Goal: Navigation & Orientation: Find specific page/section

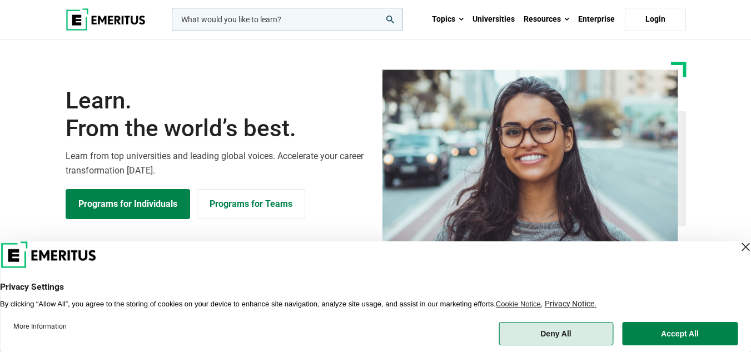
click at [567, 331] on button "Deny All" at bounding box center [556, 333] width 115 height 23
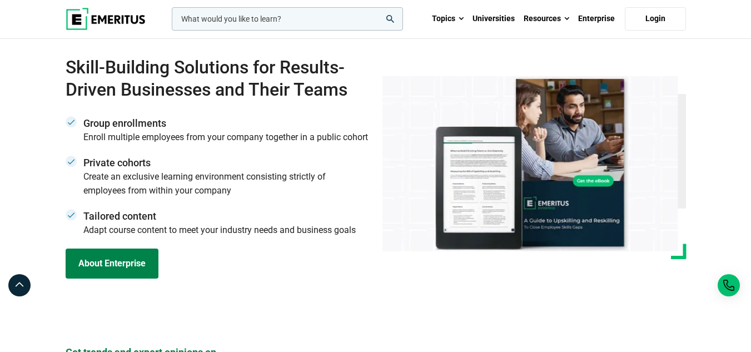
scroll to position [3977, 0]
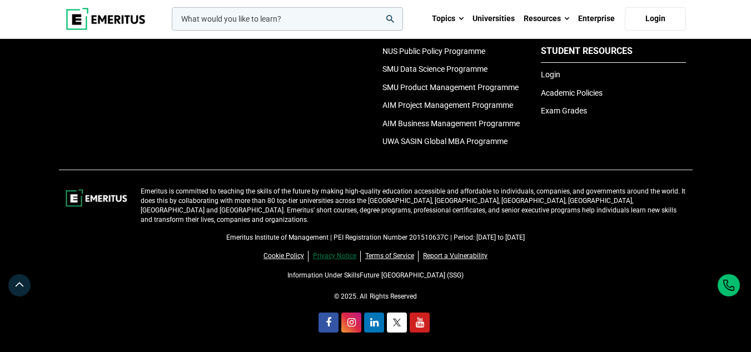
click at [338, 254] on link "Privacy Notice" at bounding box center [337, 256] width 48 height 11
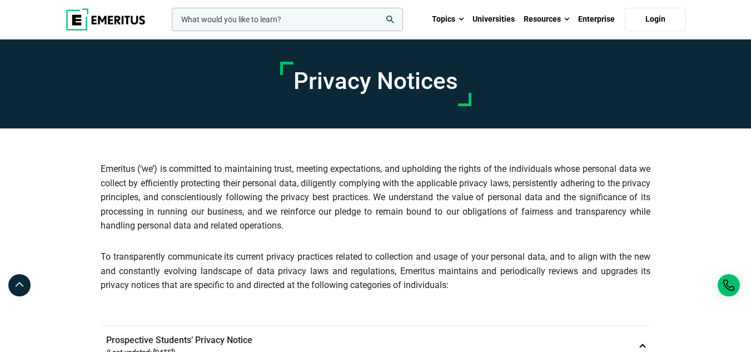
scroll to position [111, 0]
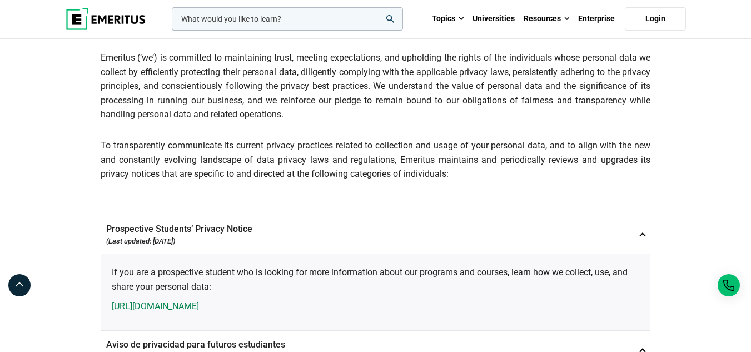
drag, startPoint x: 154, startPoint y: 242, endPoint x: 190, endPoint y: 243, distance: 36.2
click at [175, 244] on icon "(Last updated: July 1, 2023)" at bounding box center [140, 241] width 69 height 8
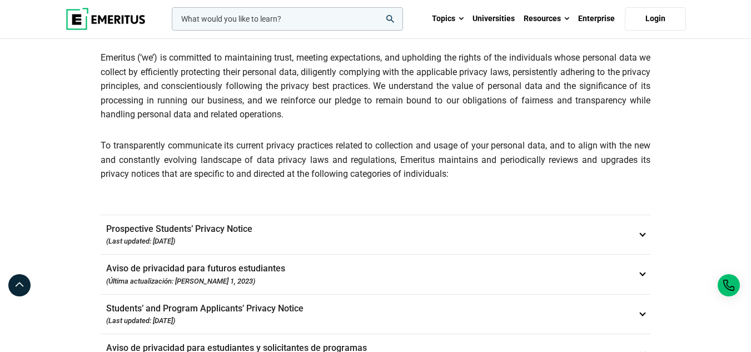
copy icon "July 1, 2023"
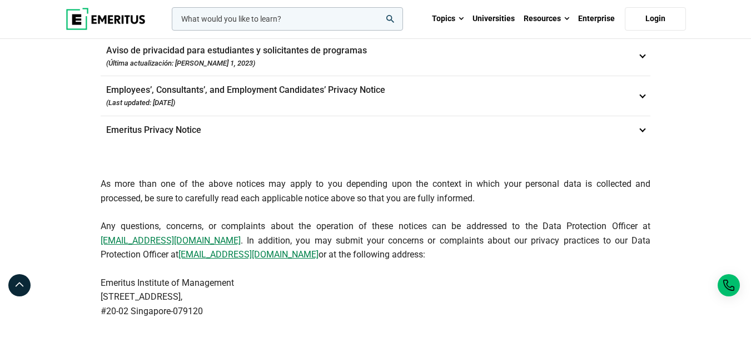
scroll to position [389, 0]
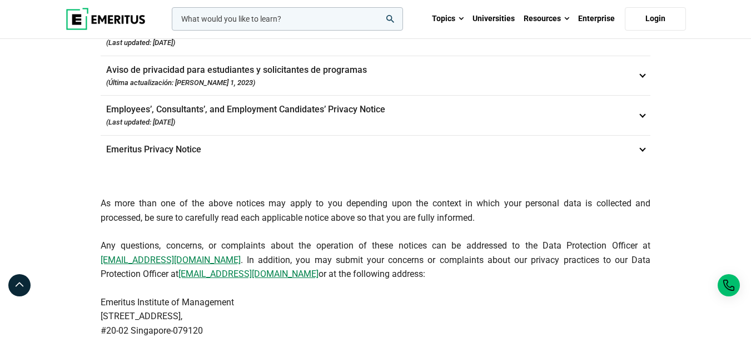
click at [206, 151] on p "Emeritus Privacy Notice 4" at bounding box center [376, 150] width 550 height 28
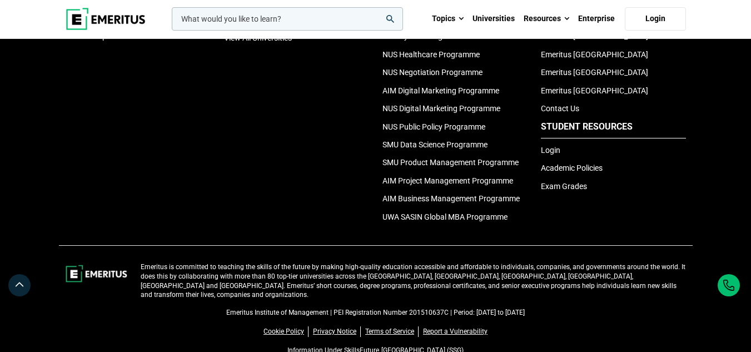
scroll to position [1069, 0]
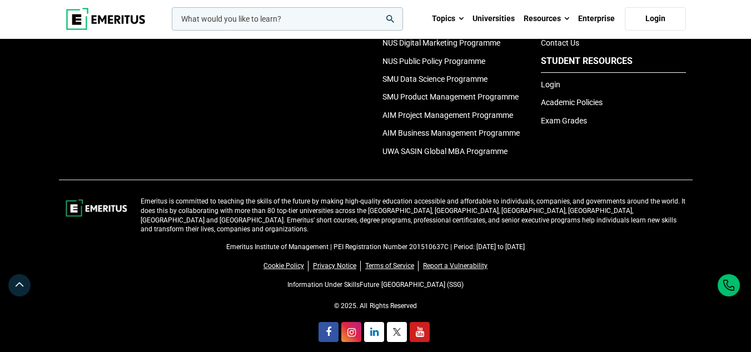
click at [375, 327] on icon "linkedin" at bounding box center [374, 332] width 8 height 10
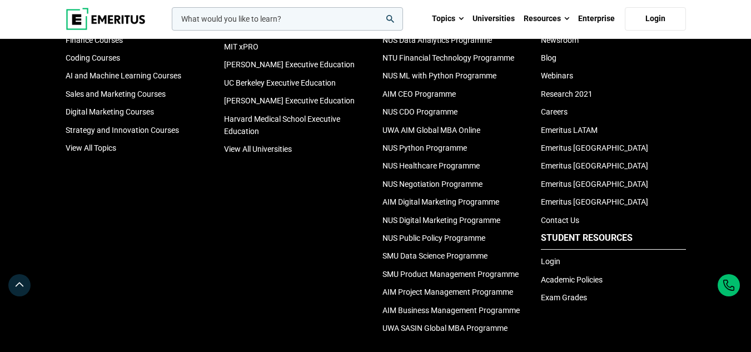
scroll to position [3692, 0]
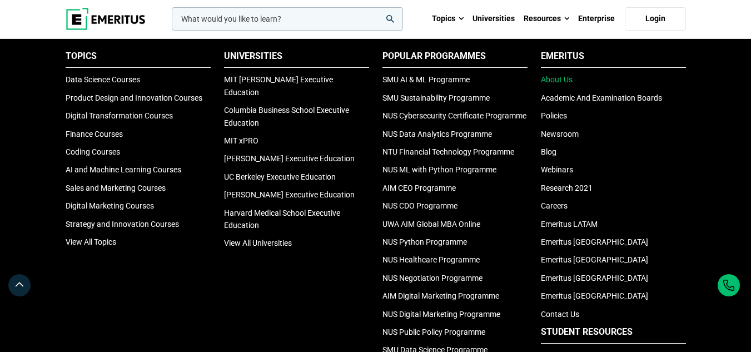
click at [552, 84] on link "About Us" at bounding box center [557, 79] width 32 height 9
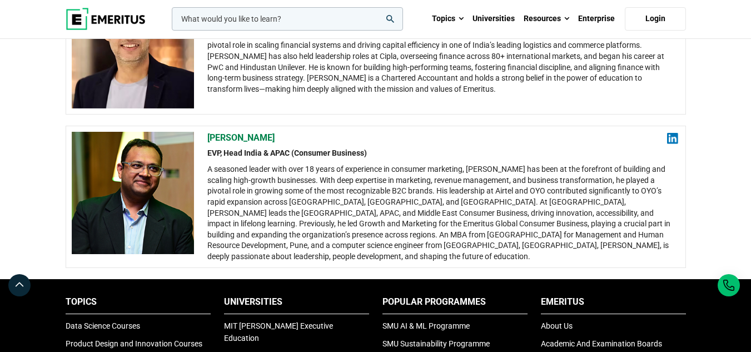
scroll to position [1891, 0]
